Goal: Transaction & Acquisition: Purchase product/service

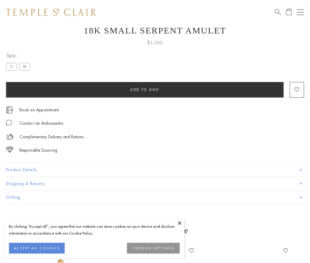
scroll to position [24, 0]
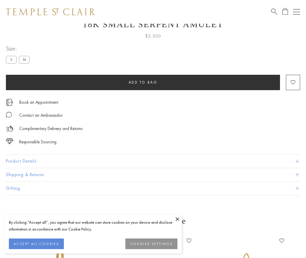
click at [143, 82] on span "Add to bag" at bounding box center [143, 82] width 29 height 5
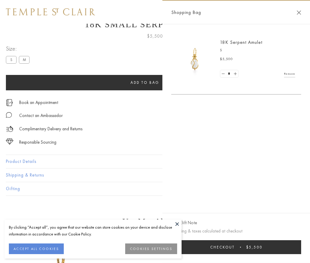
click at [235, 247] on span "Checkout" at bounding box center [223, 246] width 25 height 5
